Goal: Navigation & Orientation: Find specific page/section

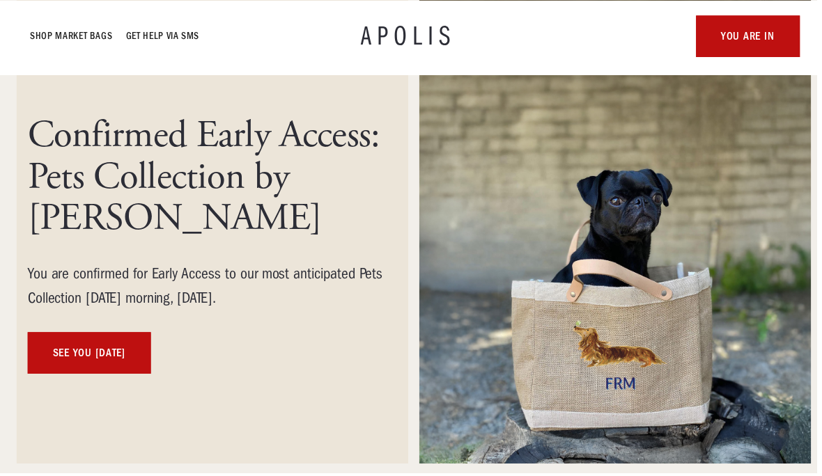
scroll to position [173, 0]
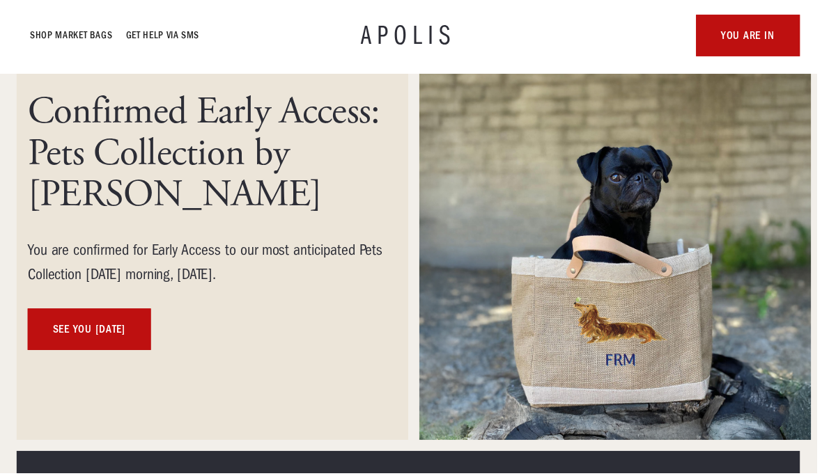
click at [136, 334] on link "see you [DATE]" at bounding box center [90, 332] width 124 height 42
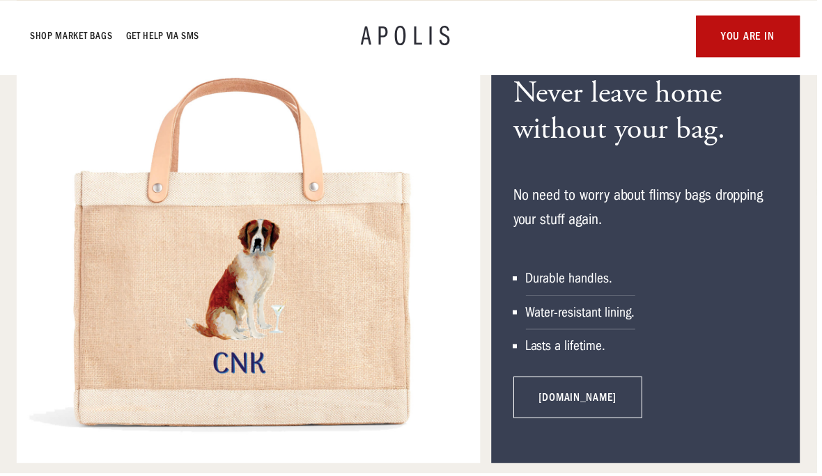
scroll to position [4797, 0]
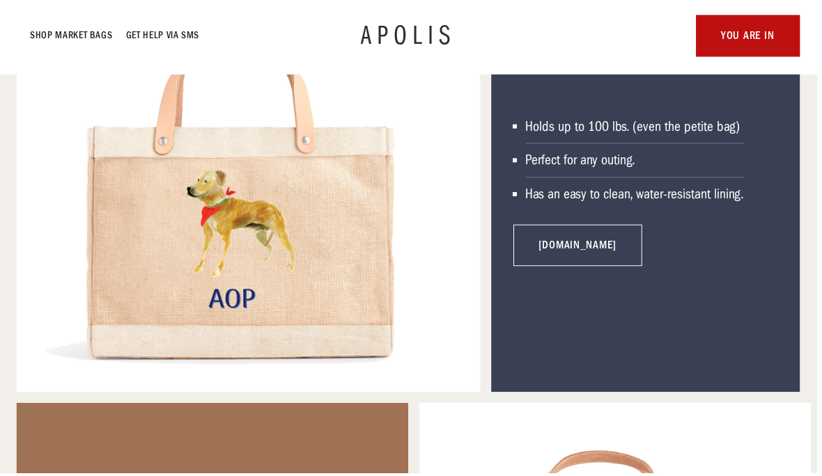
scroll to position [1777, 0]
